Goal: Task Accomplishment & Management: Complete application form

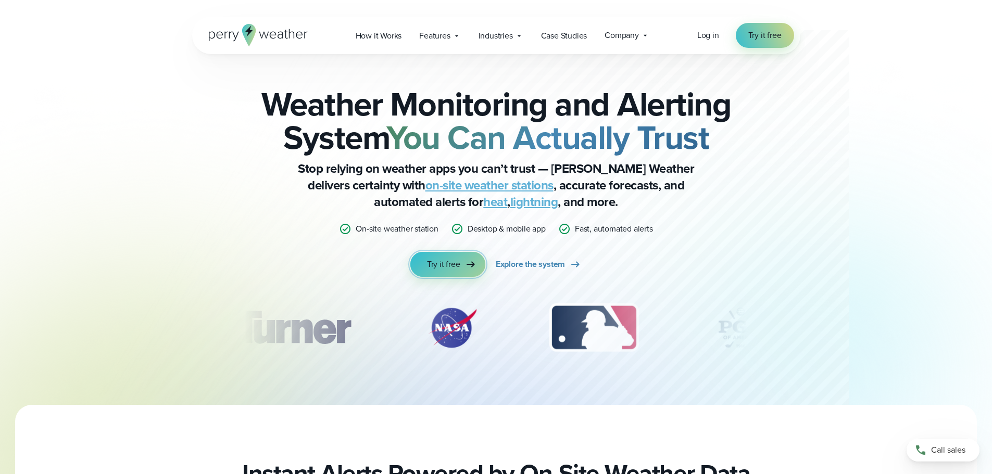
click at [437, 266] on span "Try it free" at bounding box center [443, 264] width 33 height 12
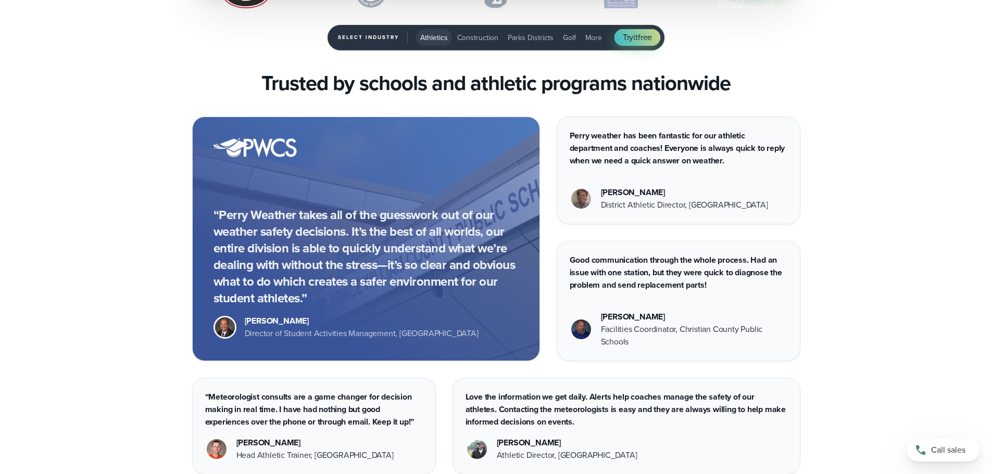
scroll to position [2968, 0]
